Goal: Use online tool/utility: Utilize a website feature to perform a specific function

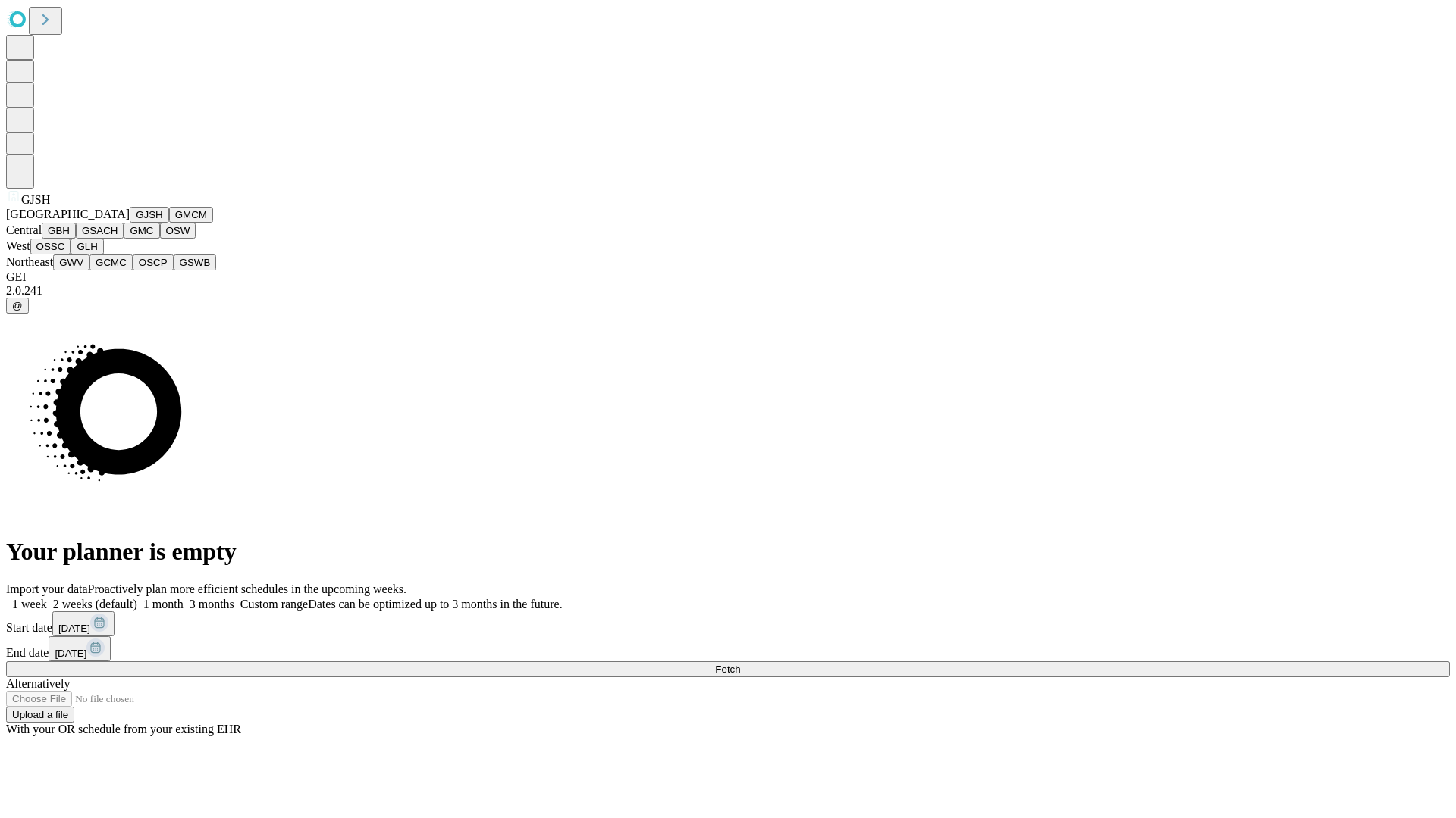
click at [129, 223] on button "GJSH" at bounding box center [148, 214] width 39 height 16
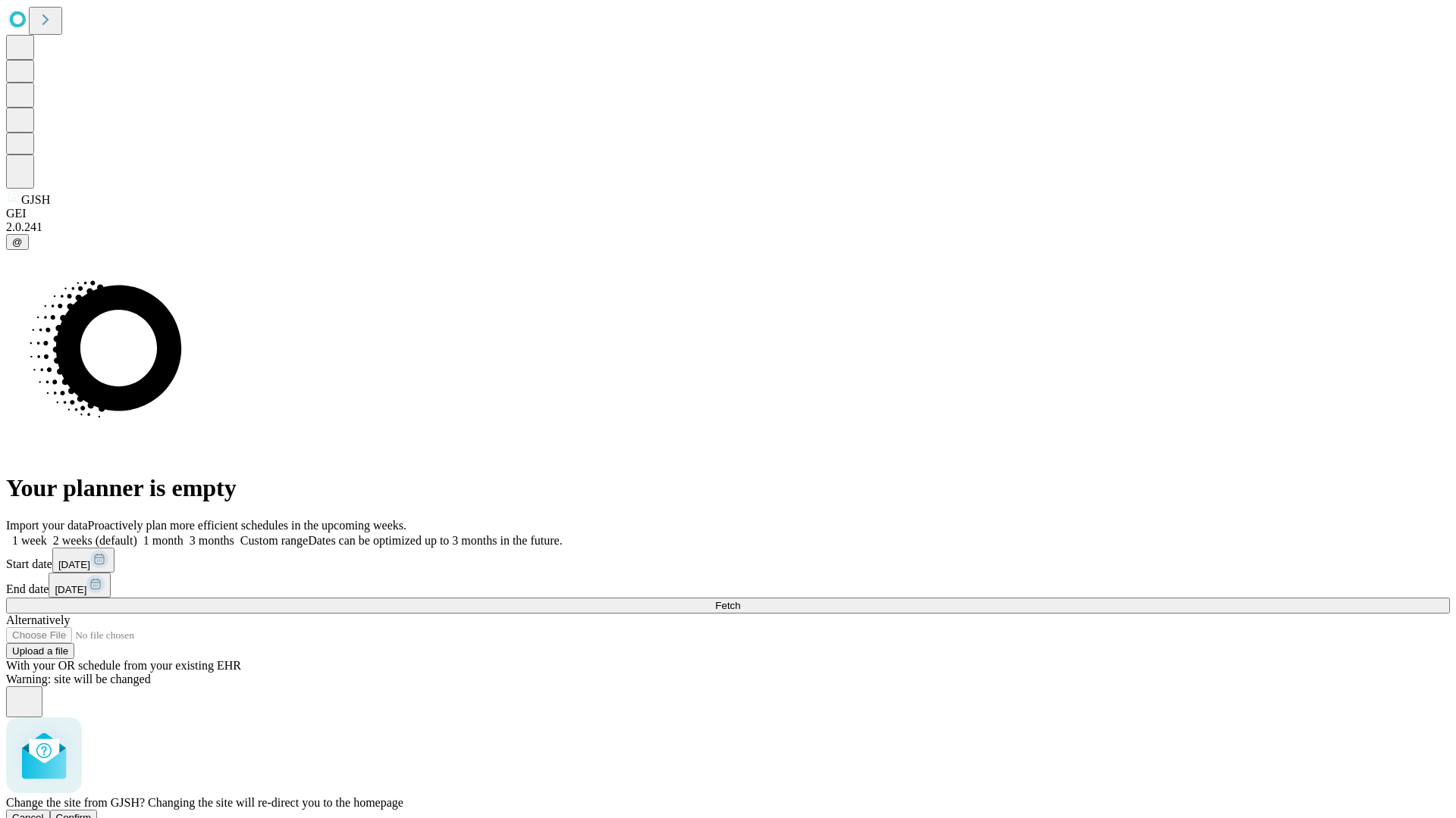
click at [92, 812] on span "Confirm" at bounding box center [74, 818] width 35 height 11
click at [184, 534] on label "1 month" at bounding box center [160, 540] width 46 height 12
click at [740, 600] on span "Fetch" at bounding box center [728, 606] width 25 height 11
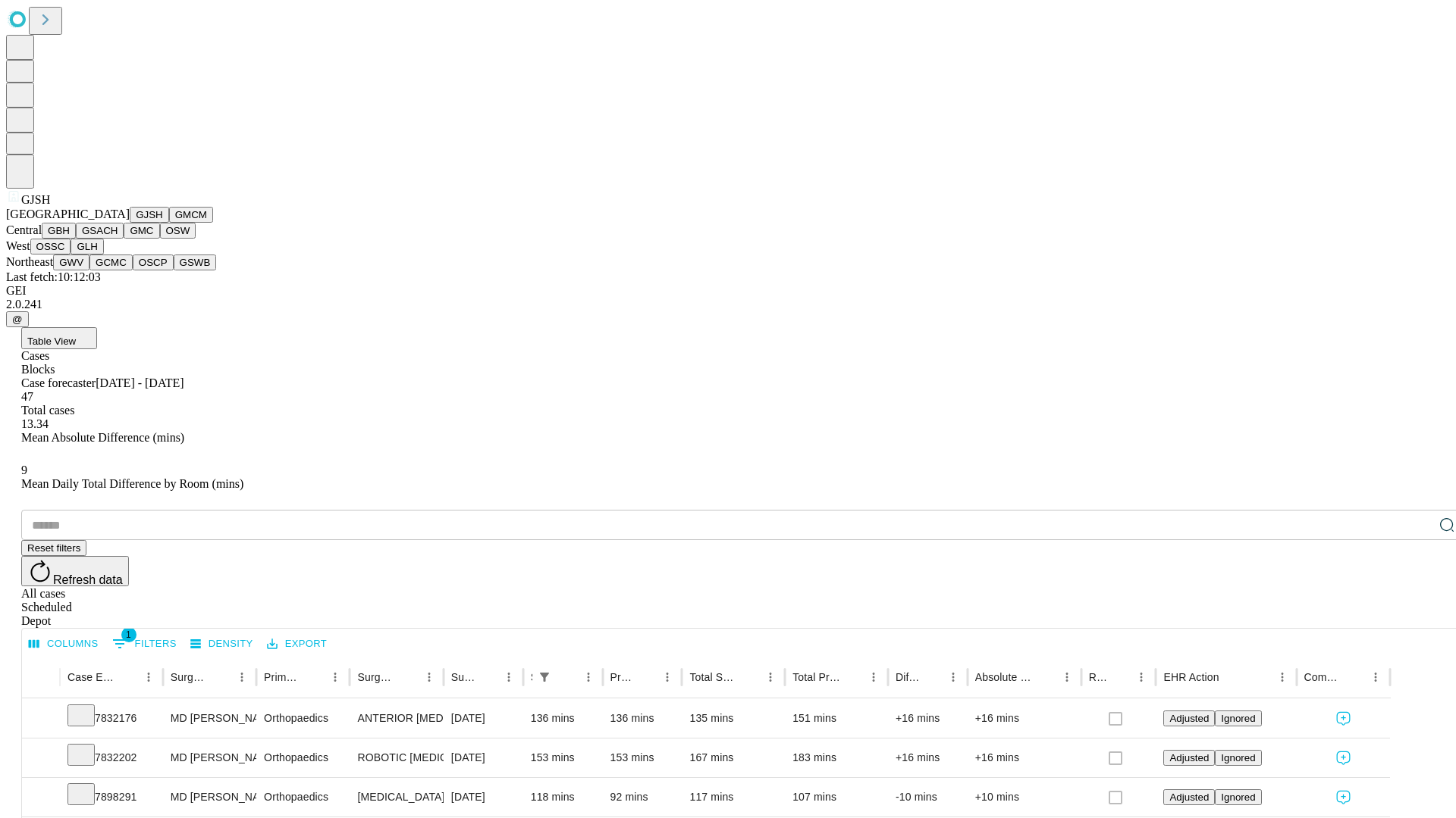
click at [169, 223] on button "GMCM" at bounding box center [191, 214] width 44 height 16
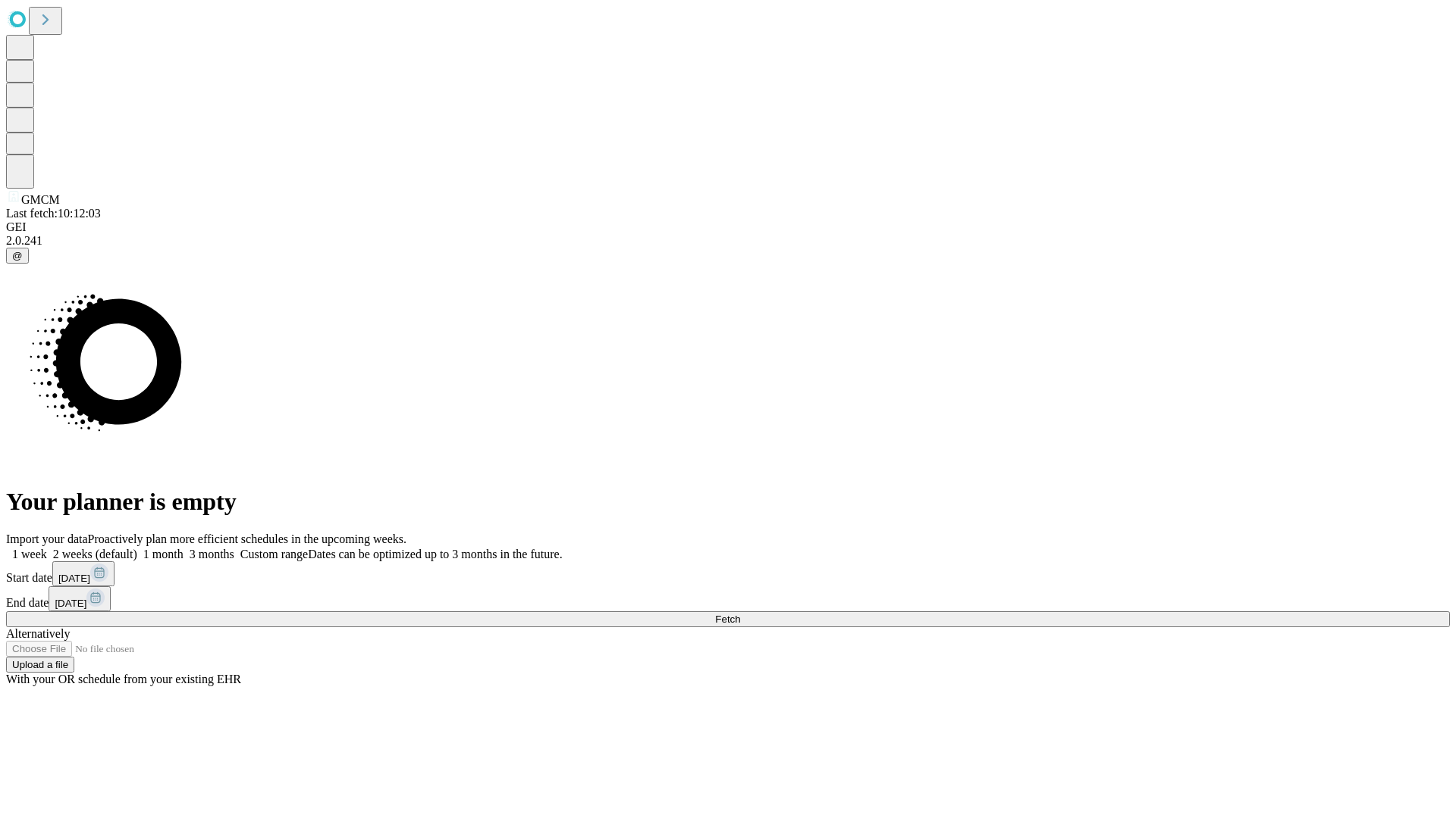
click at [184, 548] on label "1 month" at bounding box center [160, 554] width 46 height 12
click at [740, 614] on span "Fetch" at bounding box center [728, 620] width 25 height 11
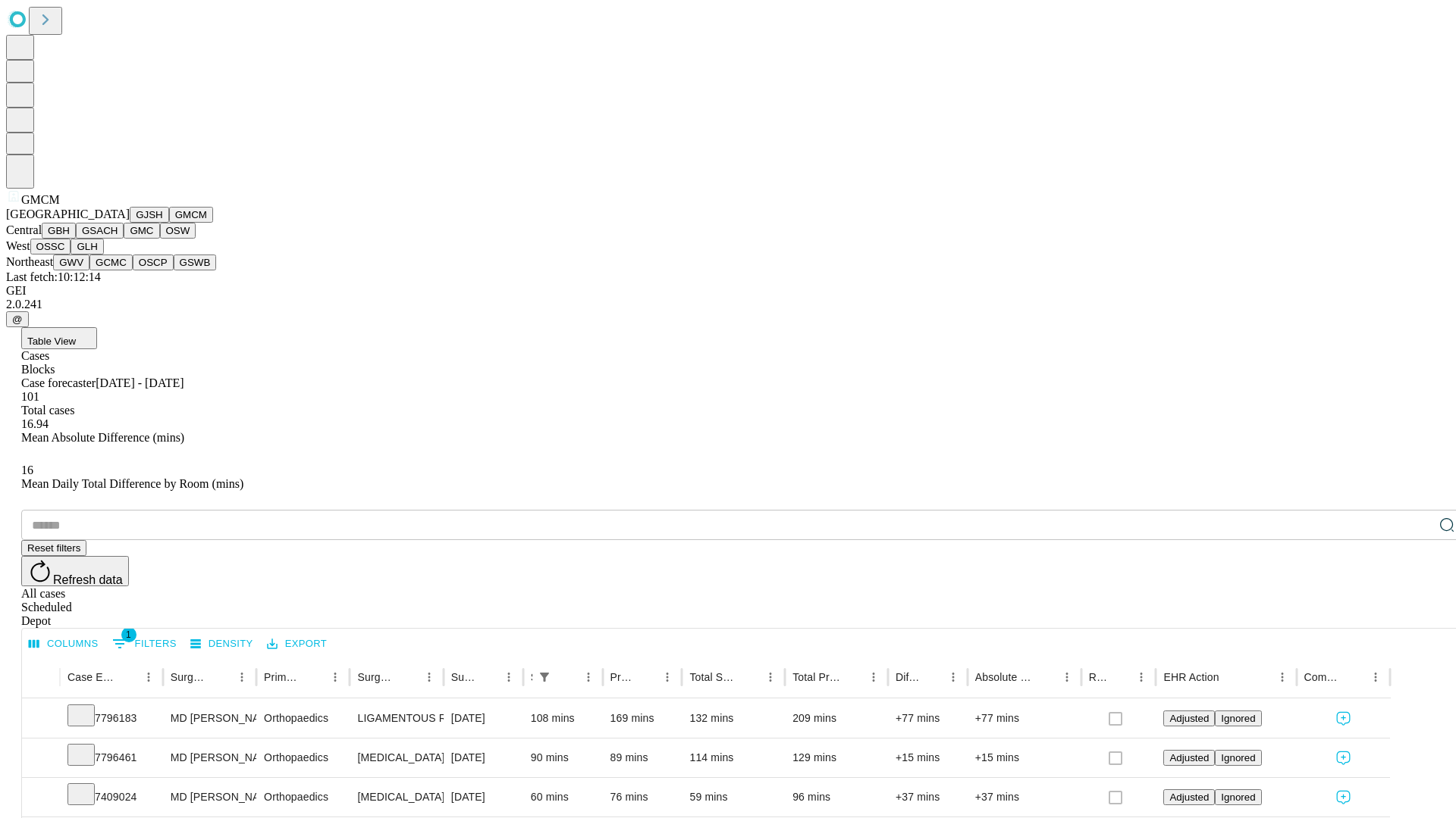
click at [76, 238] on button "GBH" at bounding box center [59, 231] width 34 height 16
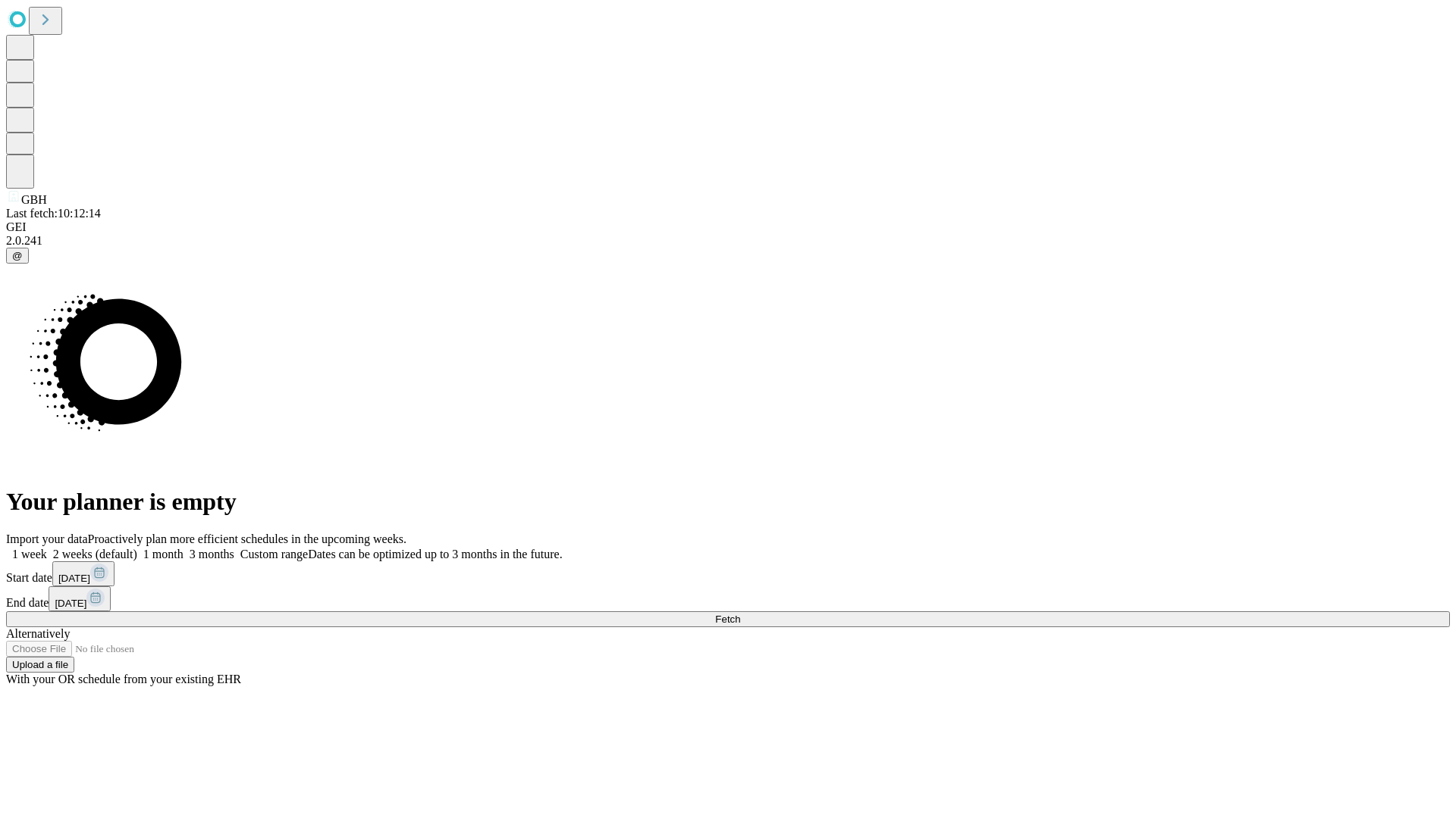
click at [184, 548] on label "1 month" at bounding box center [160, 554] width 46 height 12
click at [740, 614] on span "Fetch" at bounding box center [728, 620] width 25 height 11
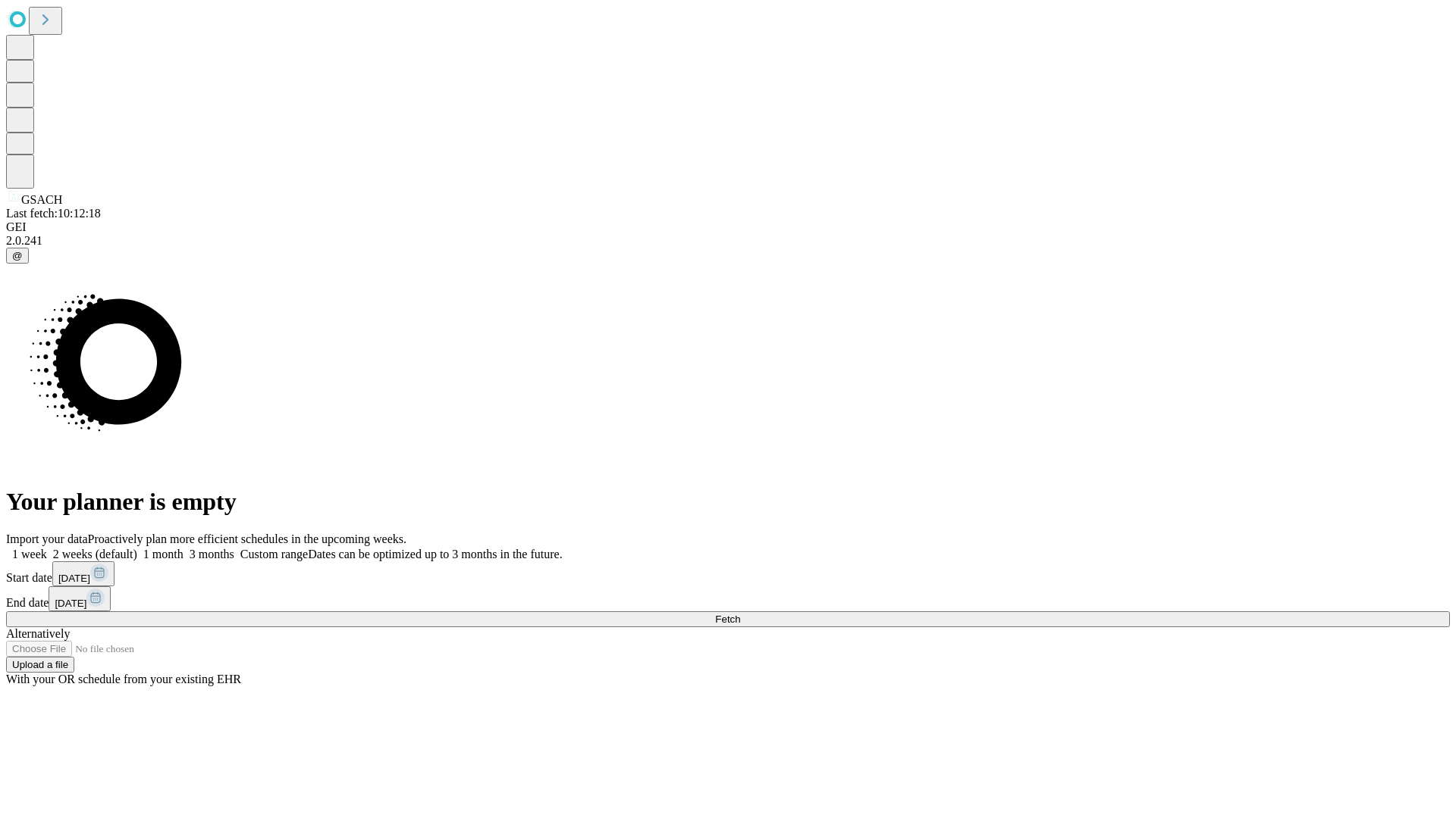
click at [184, 548] on label "1 month" at bounding box center [160, 554] width 46 height 12
click at [740, 614] on span "Fetch" at bounding box center [728, 620] width 25 height 11
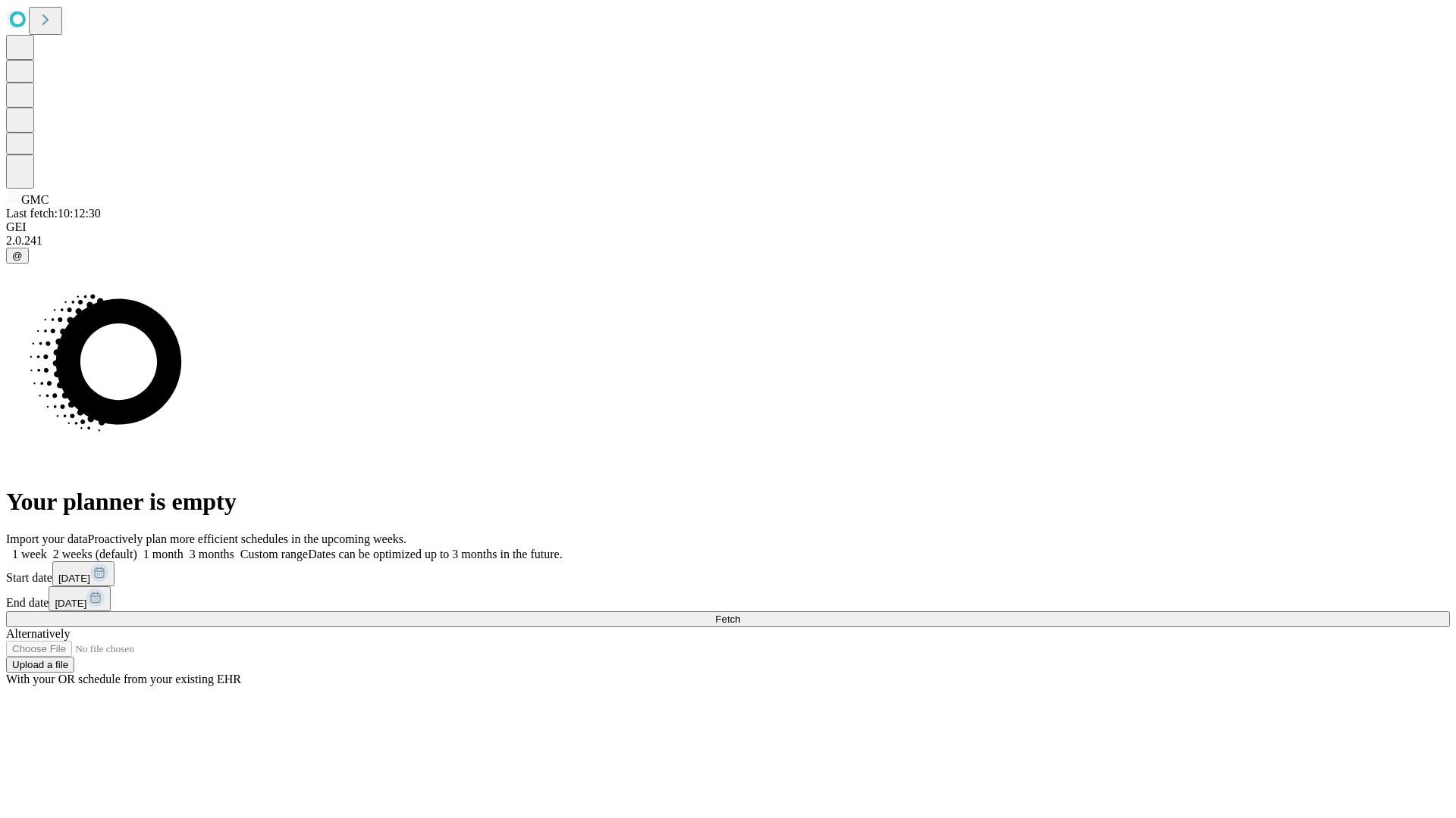
click at [184, 548] on label "1 month" at bounding box center [160, 554] width 46 height 12
click at [740, 614] on span "Fetch" at bounding box center [728, 620] width 25 height 11
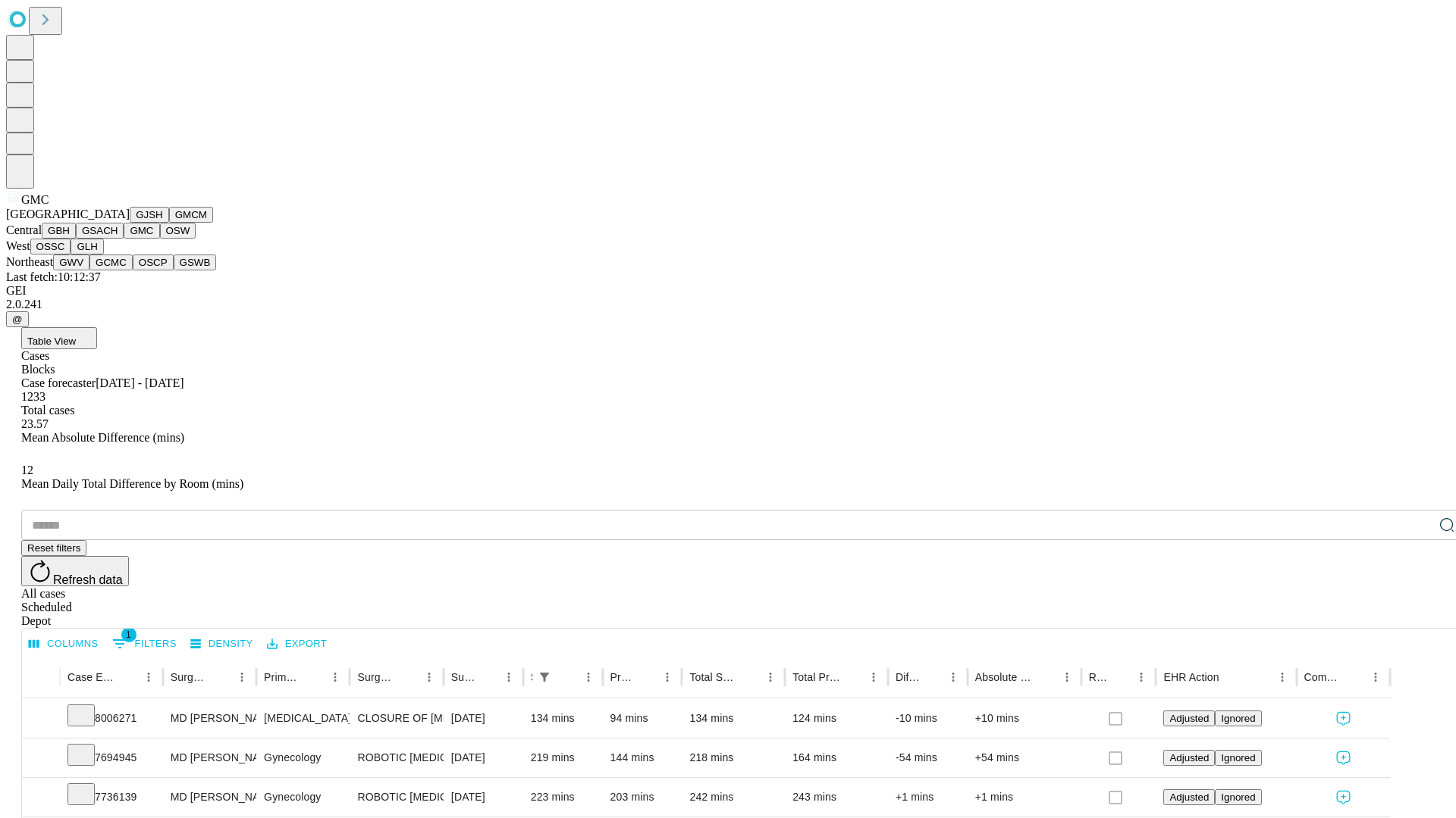
click at [160, 238] on button "OSW" at bounding box center [178, 231] width 36 height 16
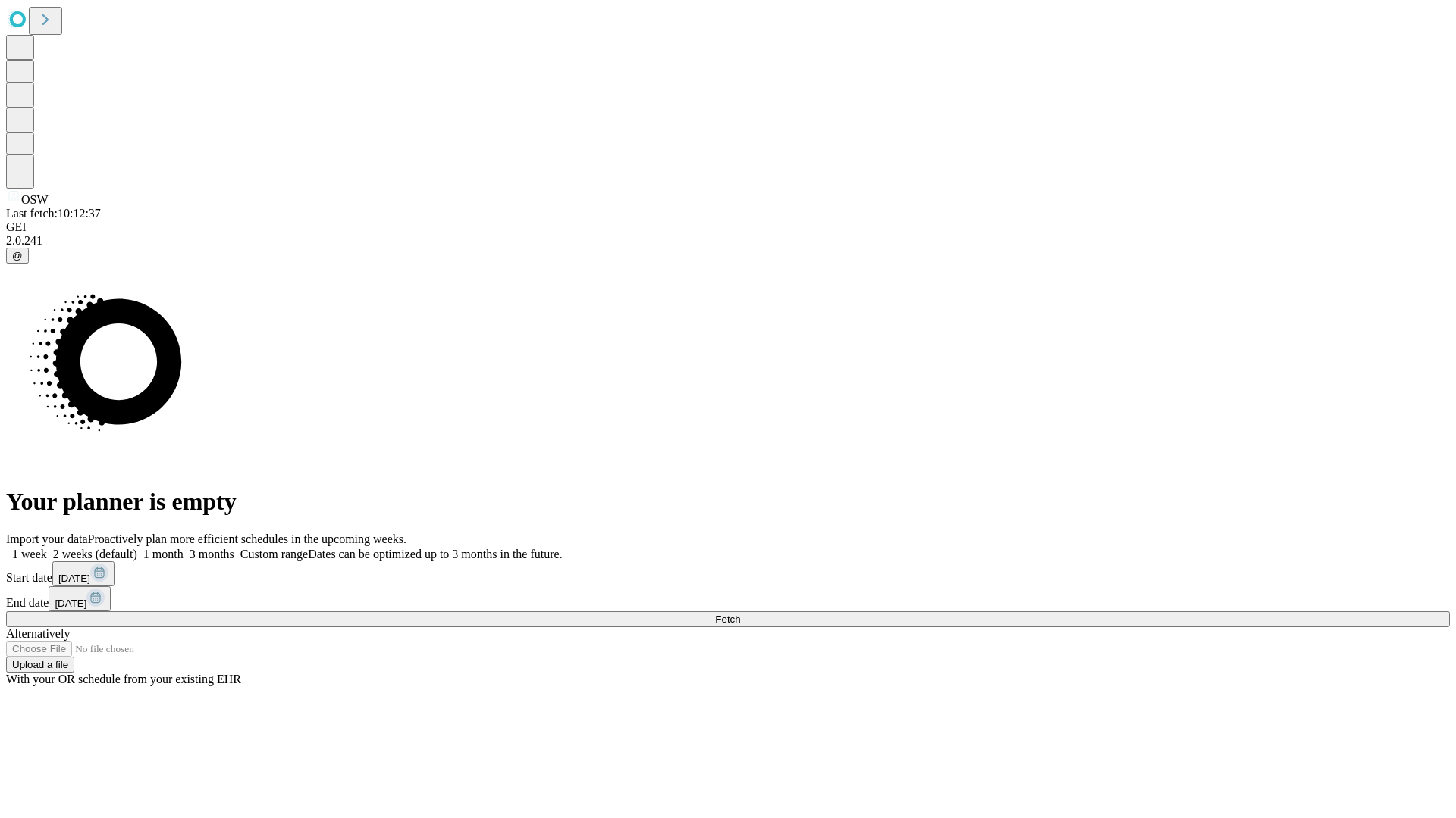
click at [184, 548] on label "1 month" at bounding box center [160, 554] width 46 height 12
click at [740, 614] on span "Fetch" at bounding box center [728, 620] width 25 height 11
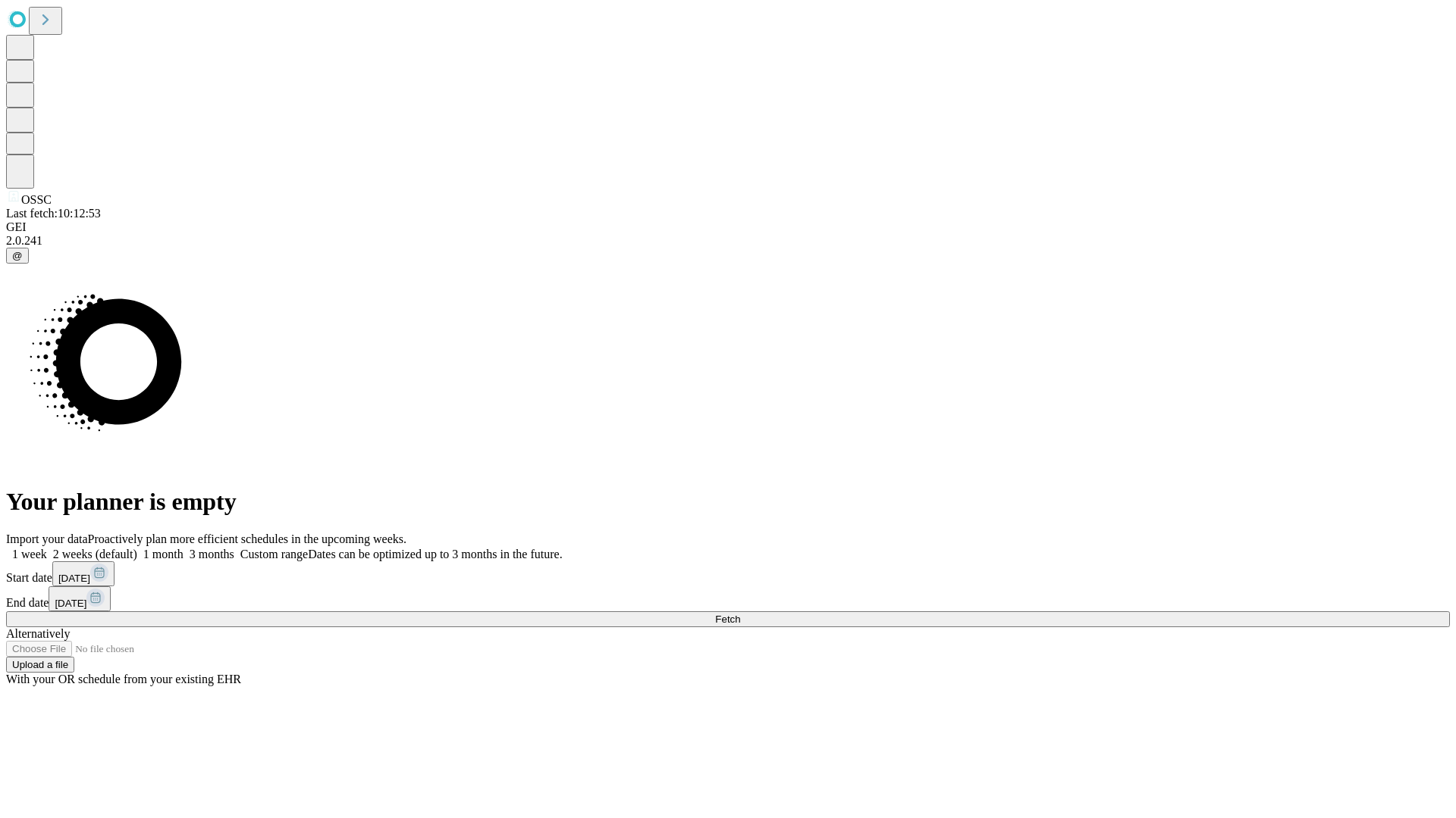
click at [184, 548] on label "1 month" at bounding box center [160, 554] width 46 height 12
click at [740, 614] on span "Fetch" at bounding box center [728, 620] width 25 height 11
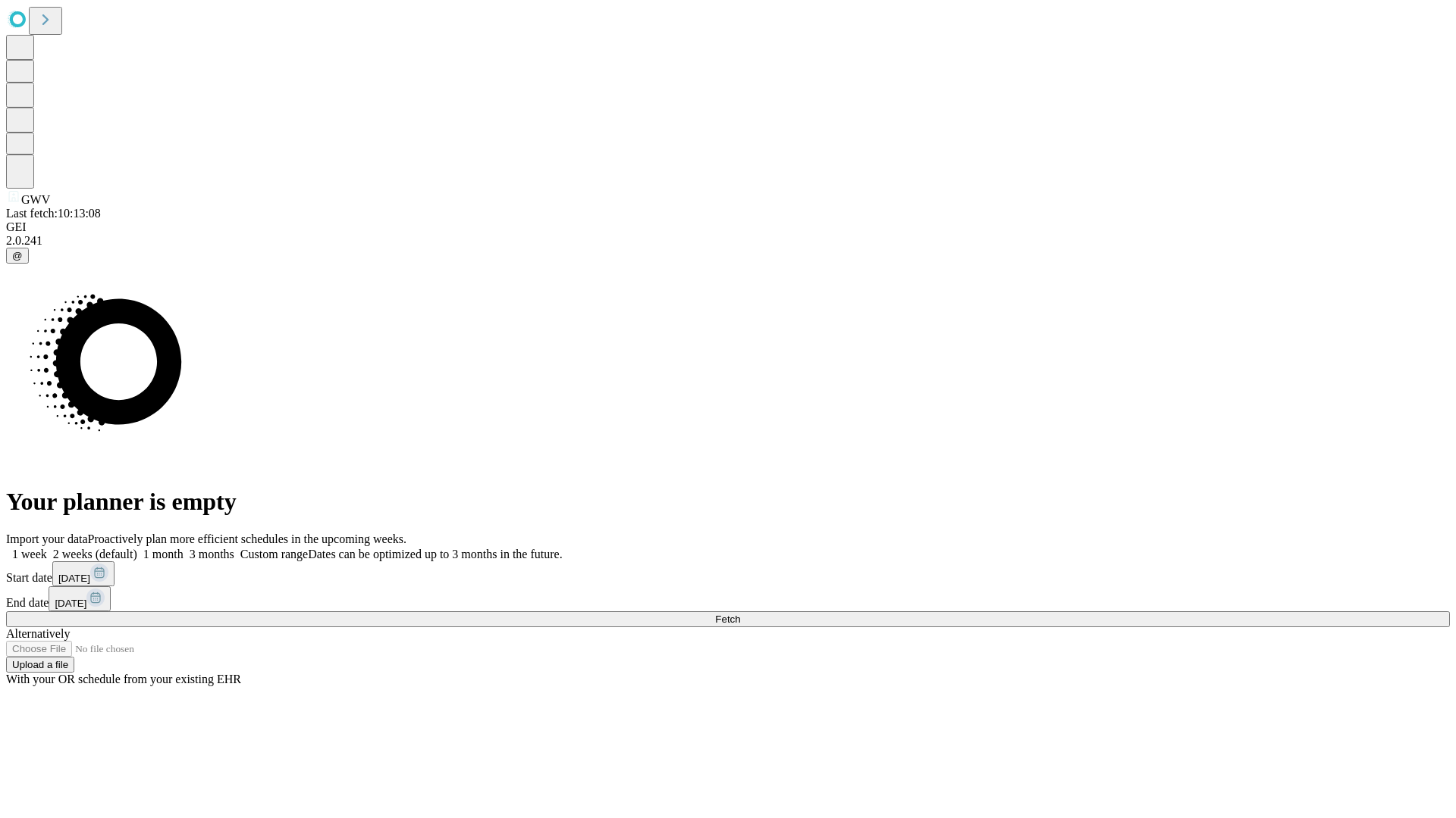
click at [740, 614] on span "Fetch" at bounding box center [728, 620] width 25 height 11
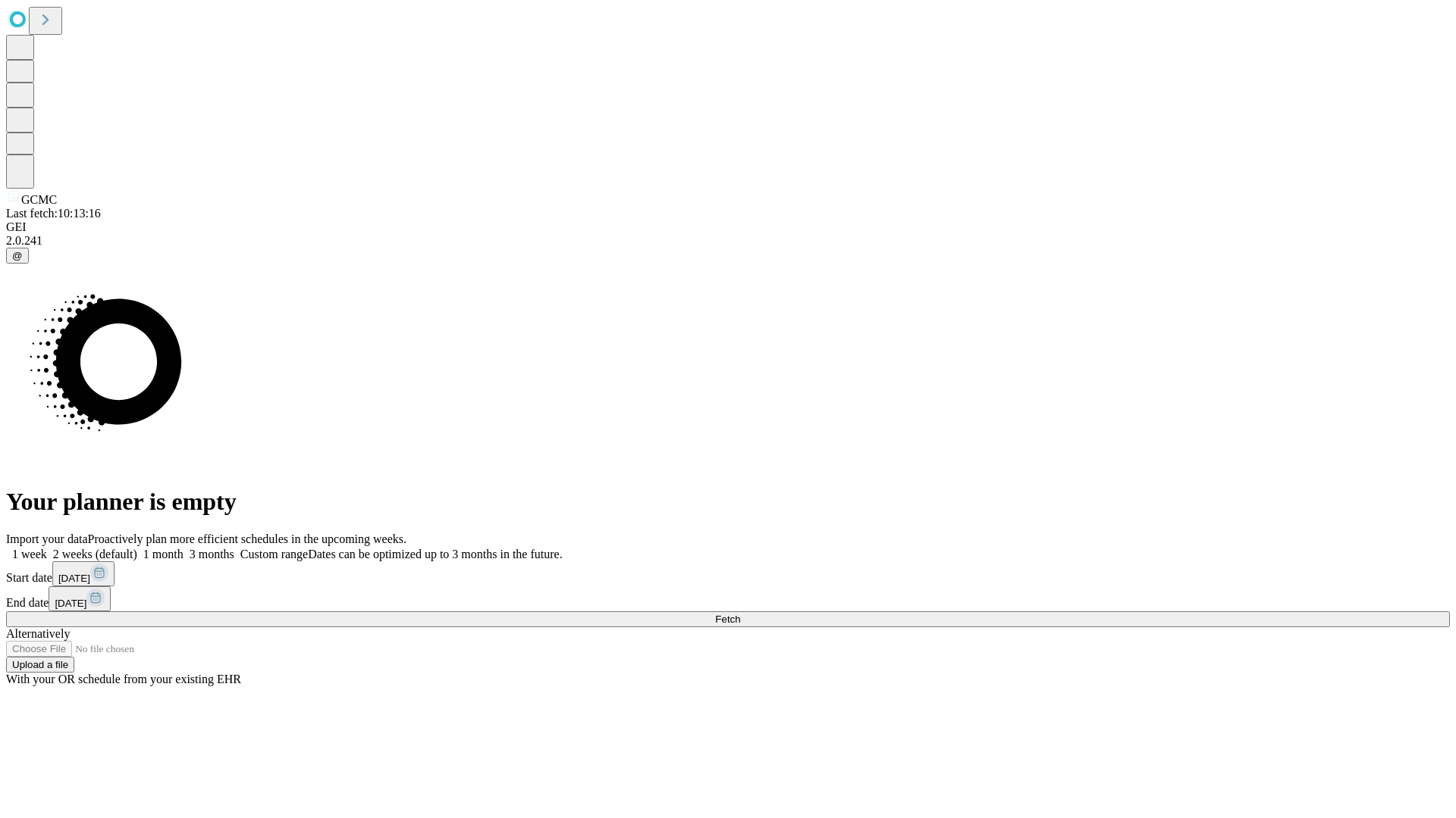
click at [184, 548] on label "1 month" at bounding box center [160, 554] width 46 height 12
click at [740, 614] on span "Fetch" at bounding box center [728, 620] width 25 height 11
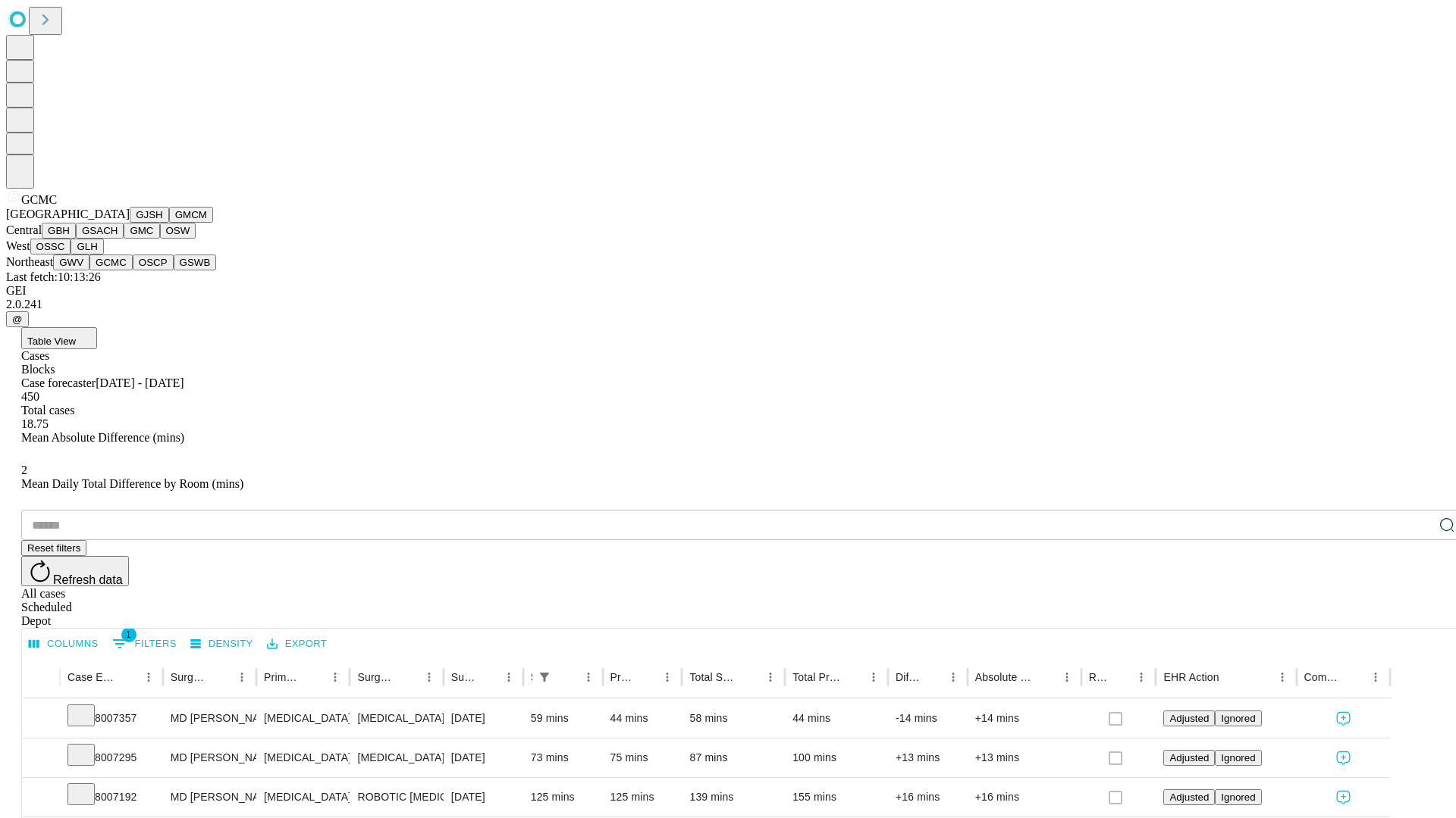
click at [133, 271] on button "OSCP" at bounding box center [153, 262] width 41 height 16
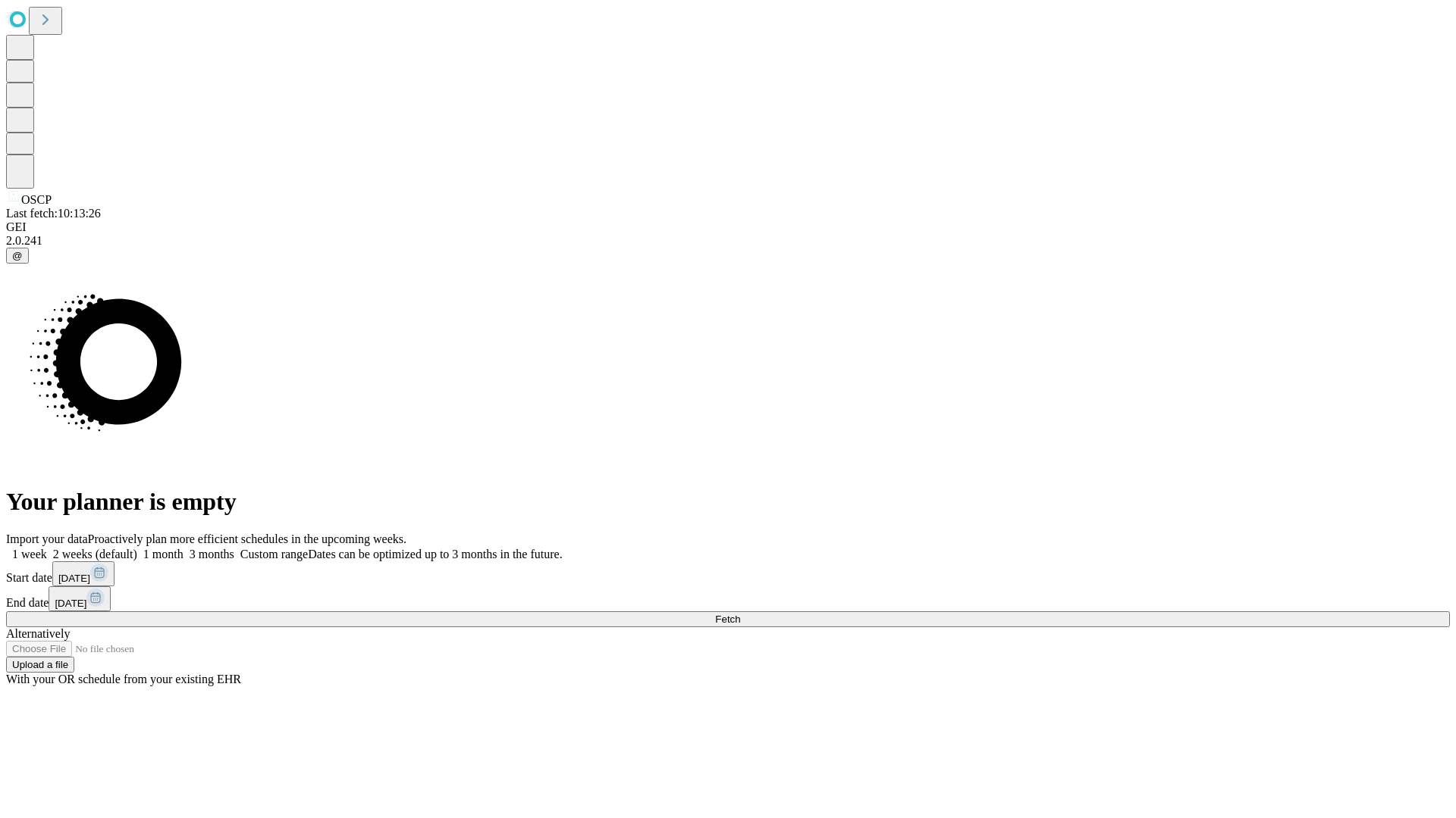
click at [184, 548] on label "1 month" at bounding box center [160, 554] width 46 height 12
click at [740, 614] on span "Fetch" at bounding box center [728, 620] width 25 height 11
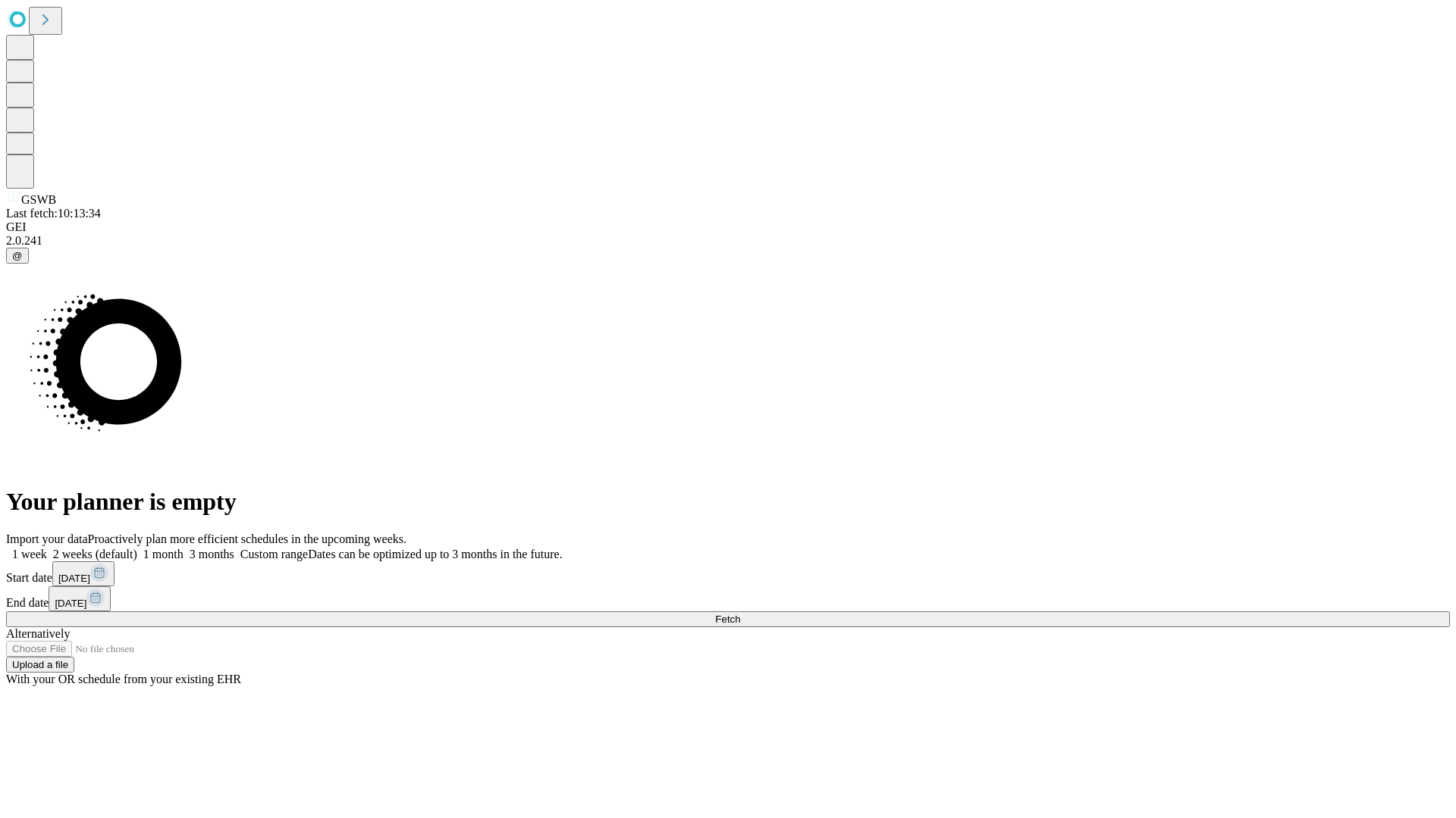
click at [184, 548] on label "1 month" at bounding box center [160, 554] width 46 height 12
click at [740, 614] on span "Fetch" at bounding box center [728, 620] width 25 height 11
